Goal: Information Seeking & Learning: Find specific fact

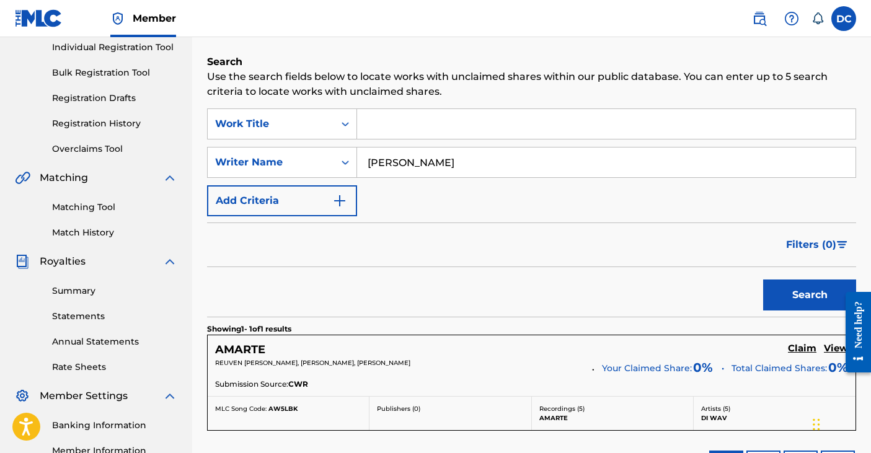
click at [363, 123] on div "SearchWithCriteria36c40bfd-8d2a-4070-8b29-44c89c1785b7 Work Title SearchWithCri…" at bounding box center [531, 162] width 649 height 108
drag, startPoint x: 440, startPoint y: 167, endPoint x: 325, endPoint y: 117, distance: 125.2
click at [325, 117] on div "SearchWithCriteria36c40bfd-8d2a-4070-8b29-44c89c1785b7 Work Title SearchWithCri…" at bounding box center [531, 162] width 649 height 108
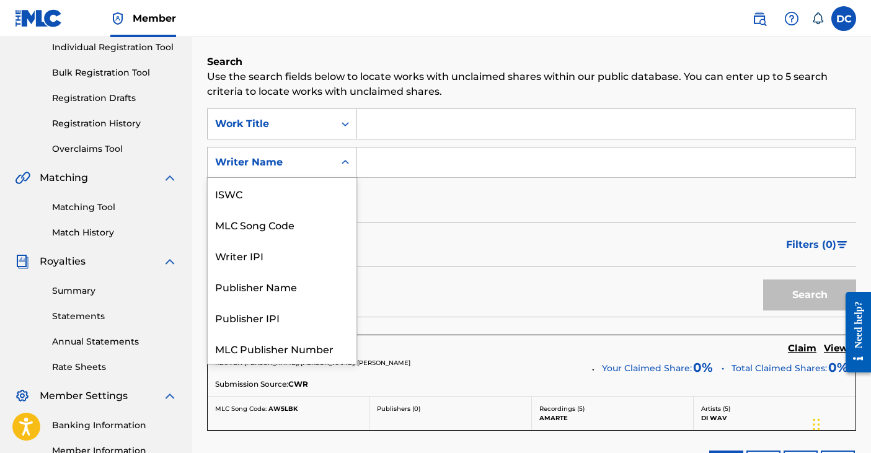
scroll to position [31, 0]
click at [337, 160] on div "Search Form" at bounding box center [345, 162] width 22 height 22
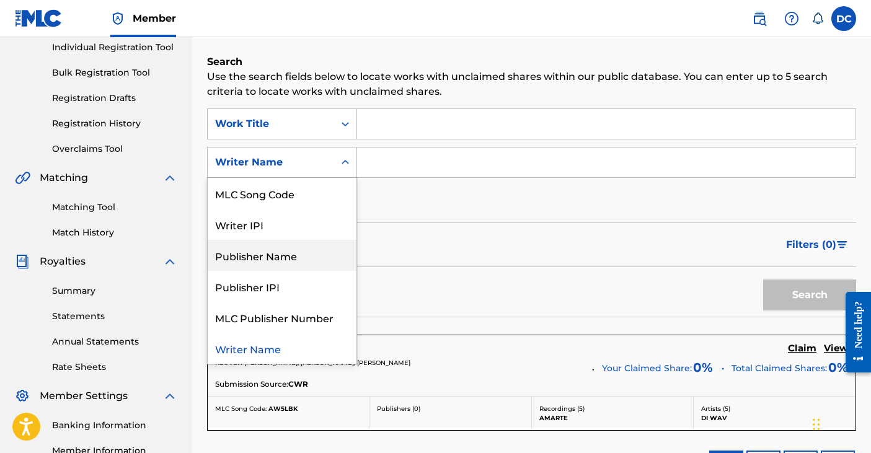
click at [293, 265] on div "Publisher Name" at bounding box center [282, 255] width 149 height 31
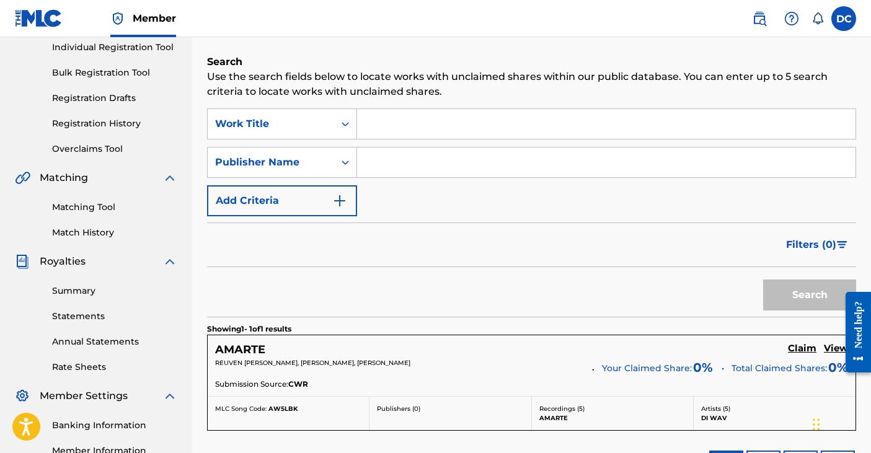
click at [388, 161] on input "Search Form" at bounding box center [606, 163] width 498 height 30
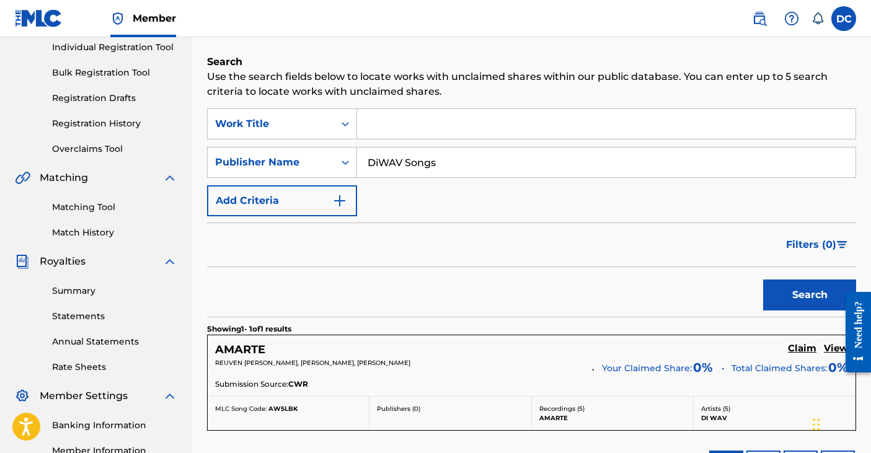
type input "DiWAV Songs"
click at [763, 280] on button "Search" at bounding box center [809, 295] width 93 height 31
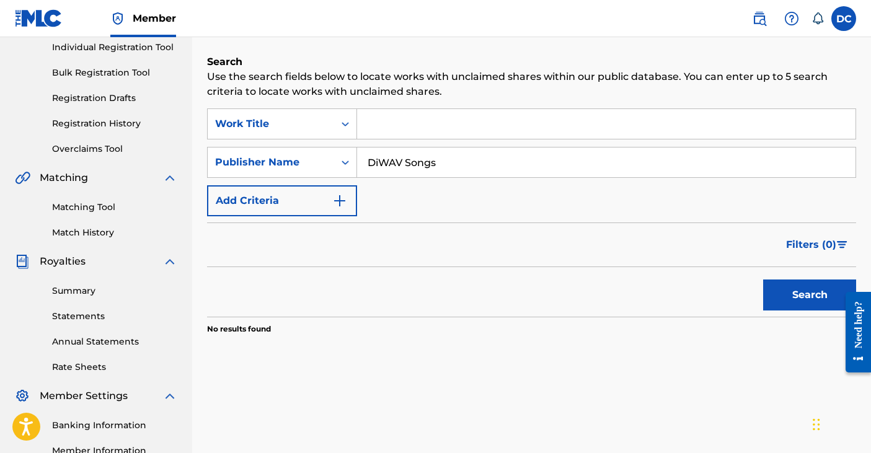
scroll to position [316, 0]
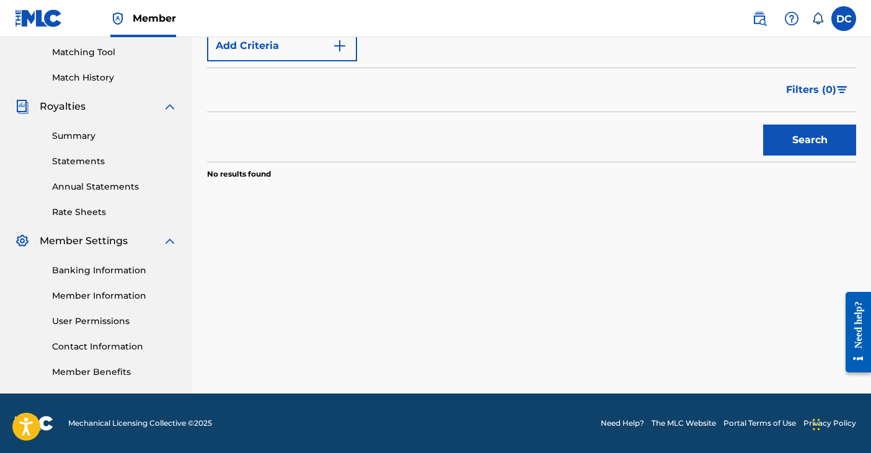
click at [789, 155] on button "Search" at bounding box center [809, 140] width 93 height 31
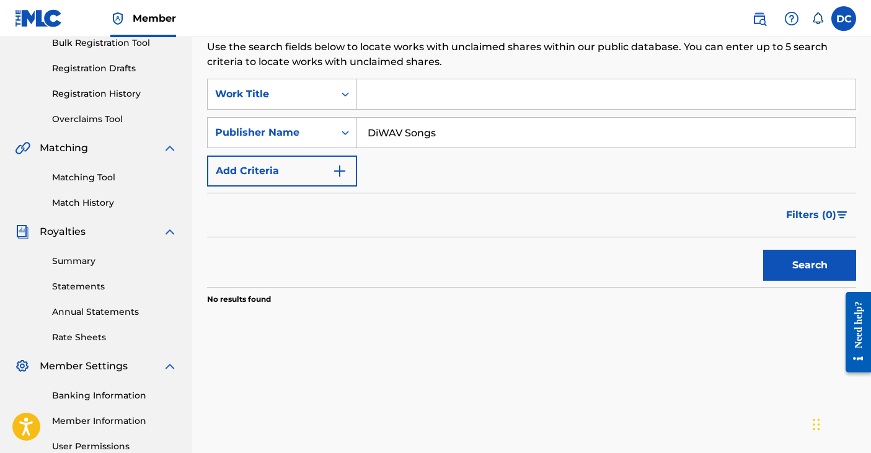
scroll to position [187, 0]
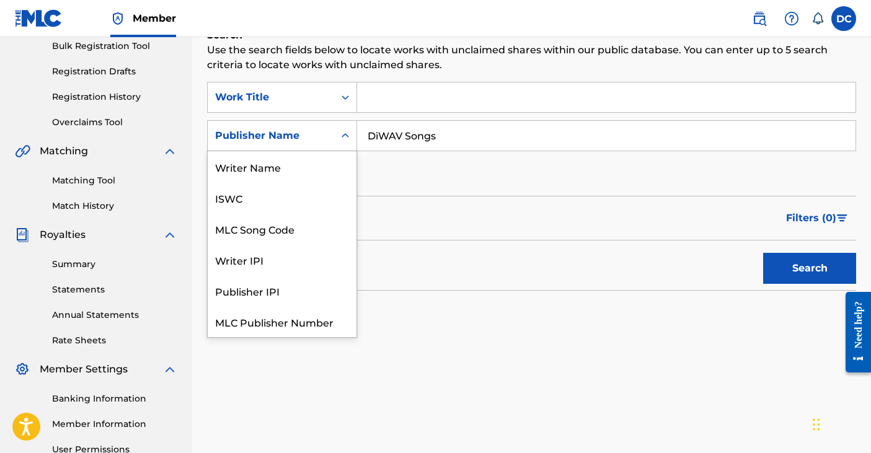
click at [337, 130] on div "Search Form" at bounding box center [345, 136] width 22 height 22
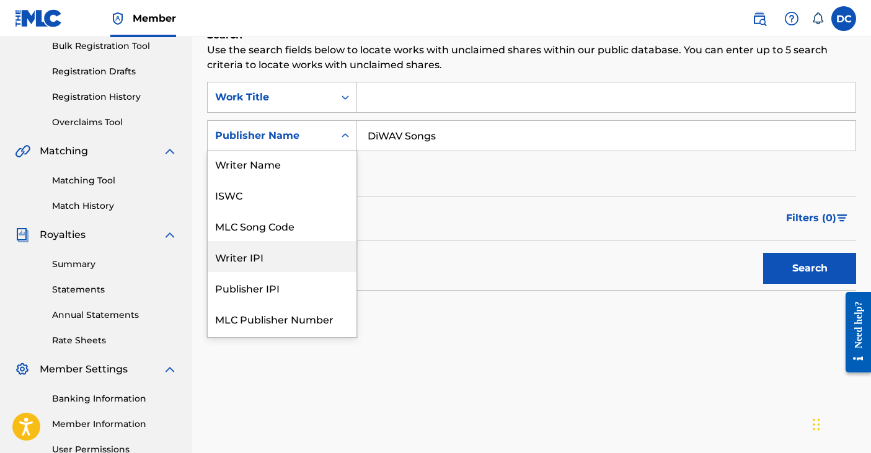
click at [266, 258] on div "Writer IPI" at bounding box center [282, 256] width 149 height 31
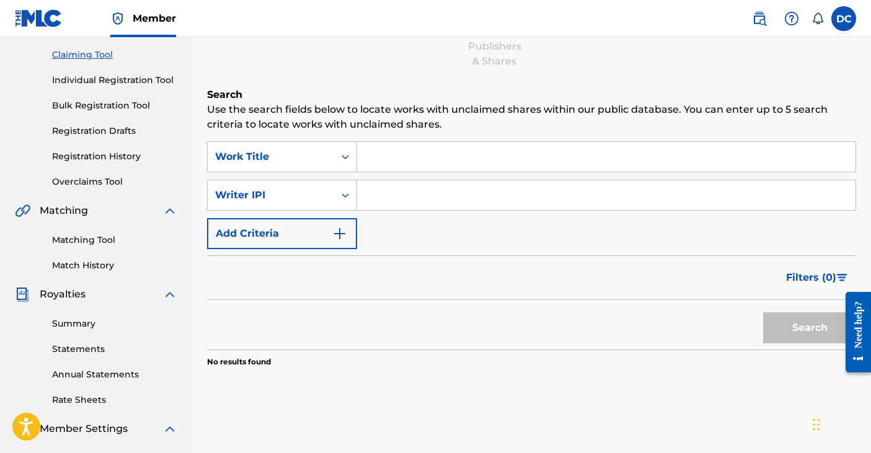
scroll to position [131, 0]
